Goal: Find specific page/section: Find specific page/section

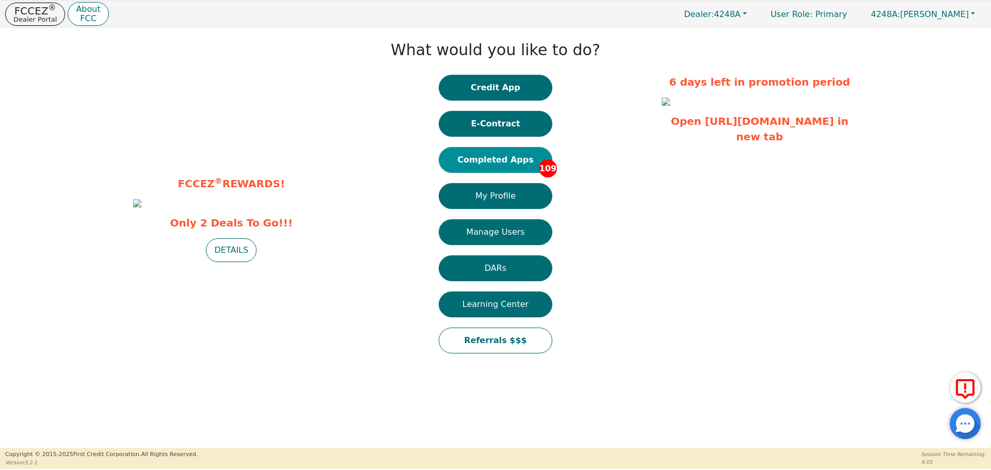
click at [470, 169] on button "Completed Apps 109" at bounding box center [496, 160] width 114 height 26
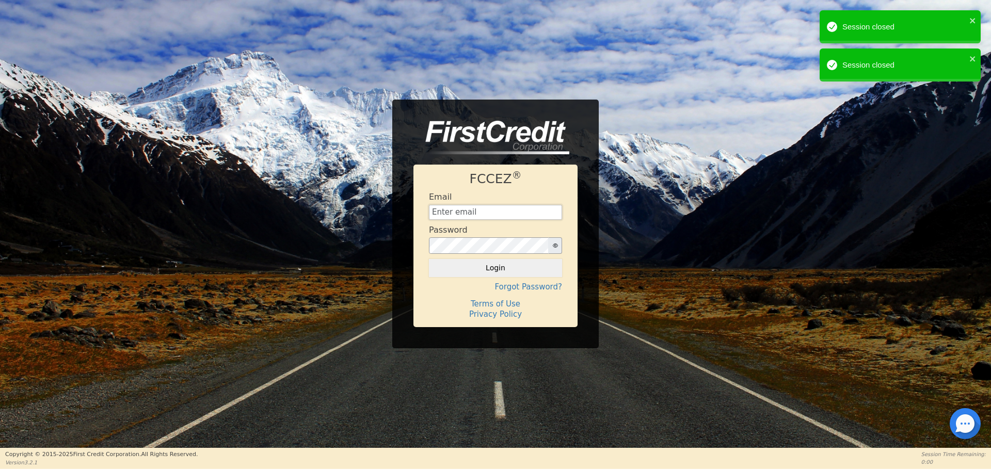
type input "[EMAIL_ADDRESS][DOMAIN_NAME]"
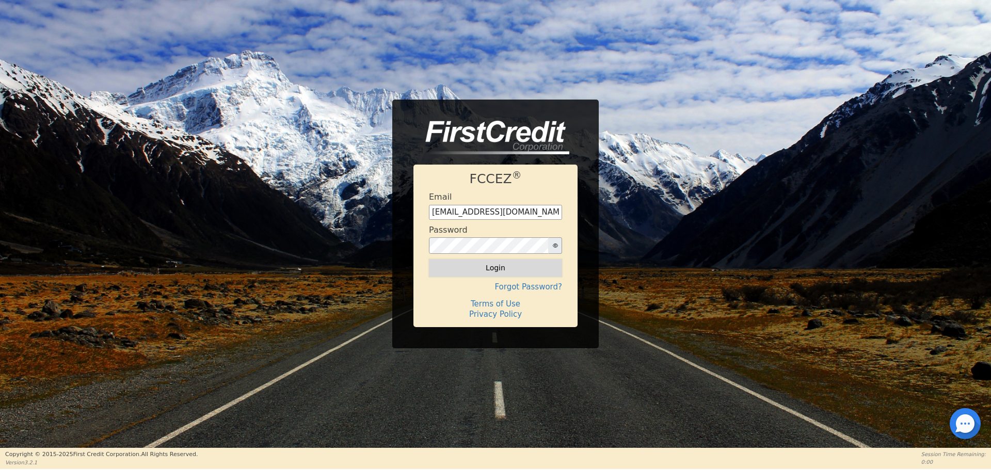
click at [517, 272] on button "Login" at bounding box center [495, 268] width 133 height 18
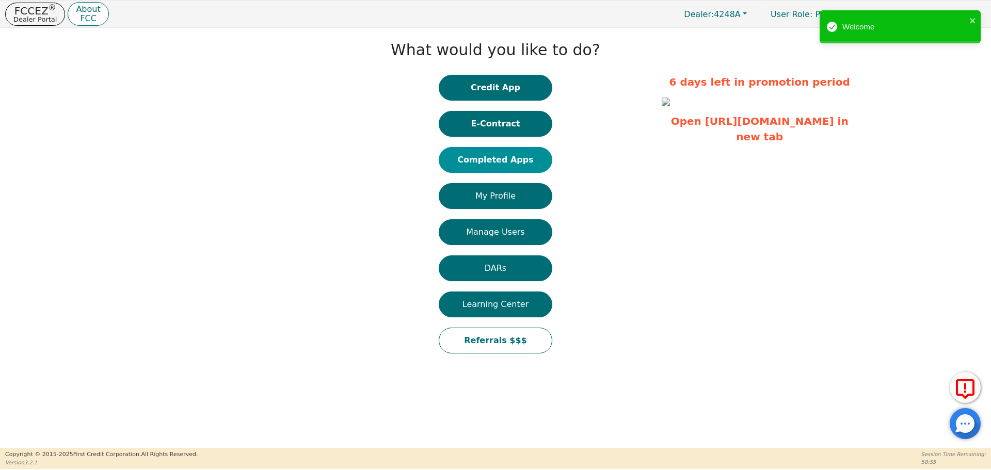
click at [509, 155] on button "Completed Apps" at bounding box center [496, 160] width 114 height 26
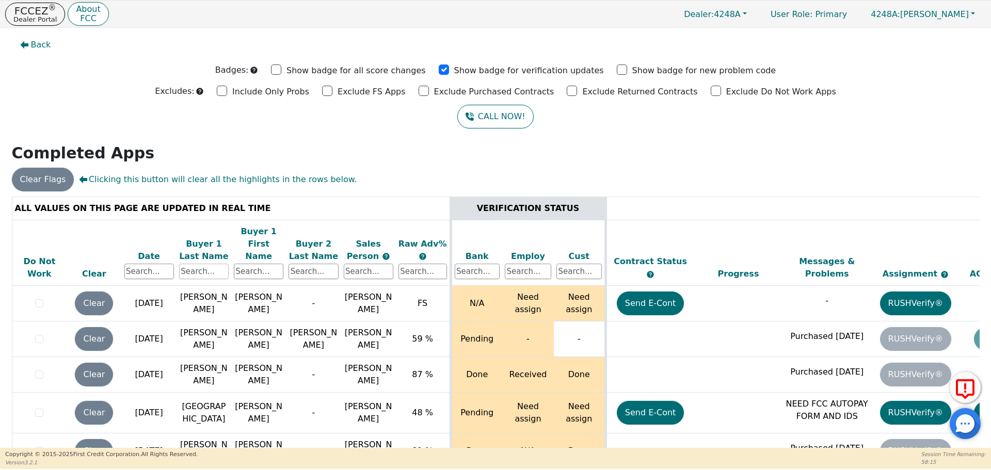
click at [188, 264] on input "text" at bounding box center [204, 271] width 50 height 15
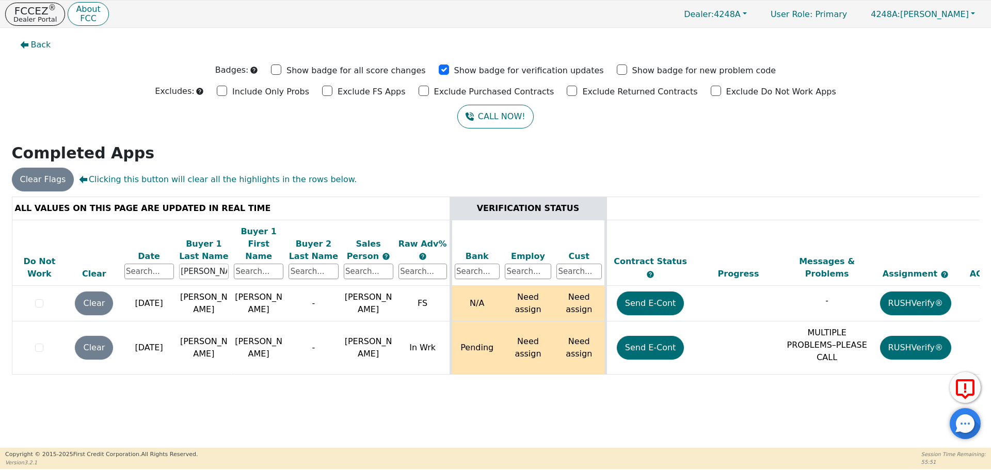
type input "[PERSON_NAME]"
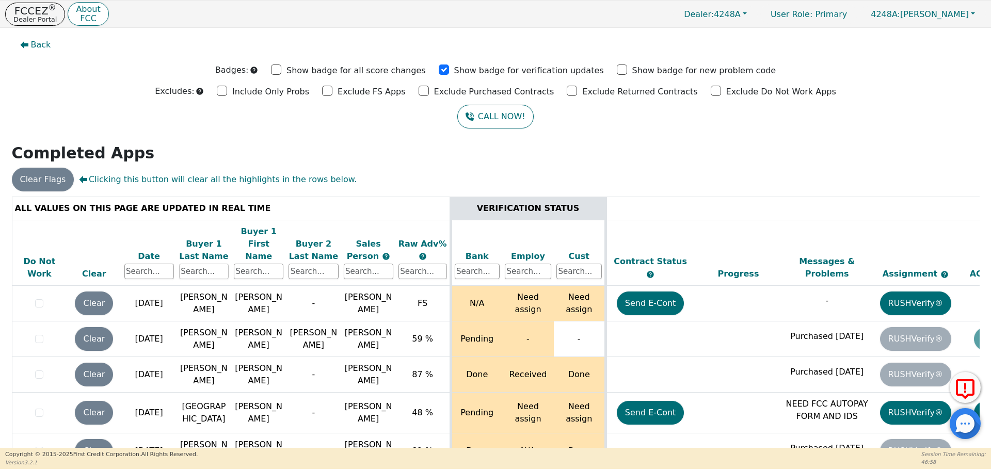
click at [200, 264] on input "text" at bounding box center [204, 271] width 50 height 15
type input "[PERSON_NAME]"
